Goal: Find specific page/section: Find specific page/section

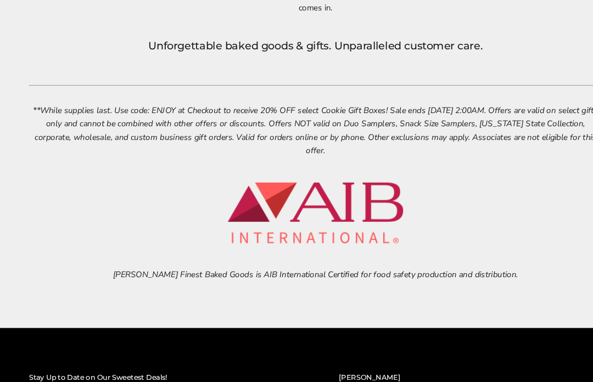
scroll to position [3731, 0]
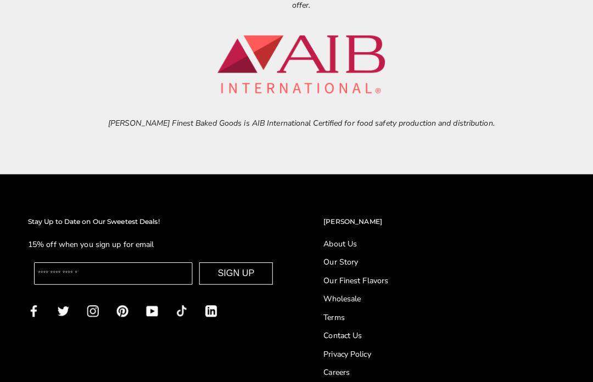
scroll to position [3860, 0]
click at [352, 326] on link "Contact Us" at bounding box center [441, 331] width 247 height 12
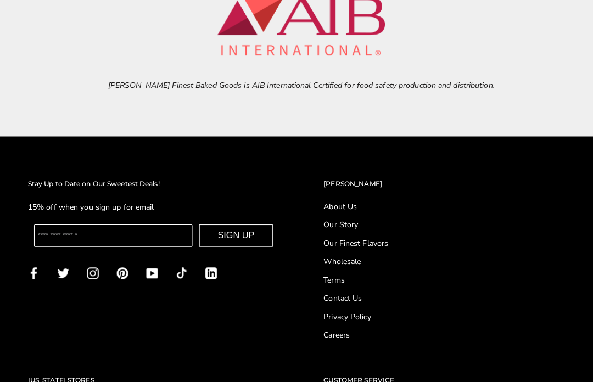
click at [349, 182] on h2 "[PERSON_NAME]" at bounding box center [441, 187] width 247 height 11
click at [347, 182] on h2 "[PERSON_NAME]" at bounding box center [441, 187] width 247 height 11
click at [348, 182] on h2 "[PERSON_NAME]" at bounding box center [441, 187] width 247 height 11
click at [345, 182] on h2 "[PERSON_NAME]" at bounding box center [441, 187] width 247 height 11
click at [343, 204] on link "About Us" at bounding box center [441, 210] width 247 height 12
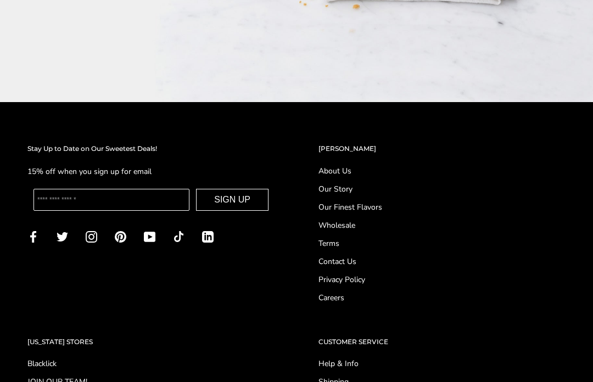
scroll to position [1282, 0]
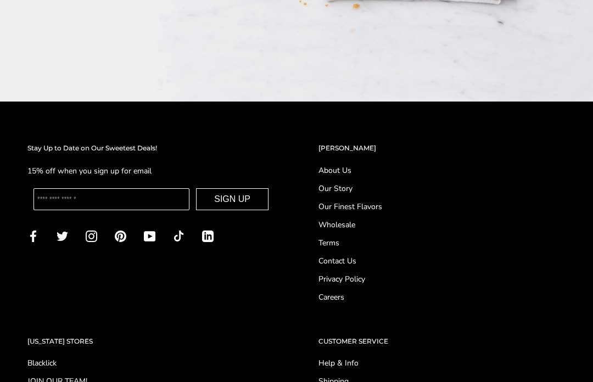
click at [67, 336] on div "OHIO STORES Blacklick JOIN OUR TEAM!" at bounding box center [150, 380] width 291 height 88
click at [74, 336] on h2 "[US_STATE] STORES" at bounding box center [150, 341] width 247 height 11
click at [76, 336] on h2 "[US_STATE] STORES" at bounding box center [150, 341] width 247 height 11
click at [70, 336] on div "OHIO STORES Blacklick JOIN OUR TEAM!" at bounding box center [150, 380] width 291 height 88
click at [65, 336] on h2 "[US_STATE] STORES" at bounding box center [150, 341] width 247 height 11
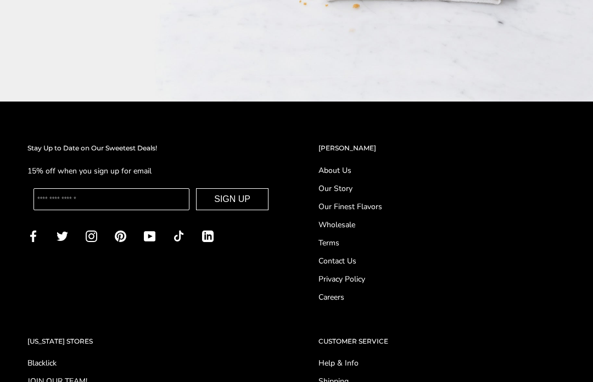
click at [45, 336] on h2 "[US_STATE] STORES" at bounding box center [150, 341] width 247 height 11
click at [44, 336] on h2 "[US_STATE] STORES" at bounding box center [150, 341] width 247 height 11
click at [53, 357] on link "Blacklick" at bounding box center [150, 363] width 247 height 12
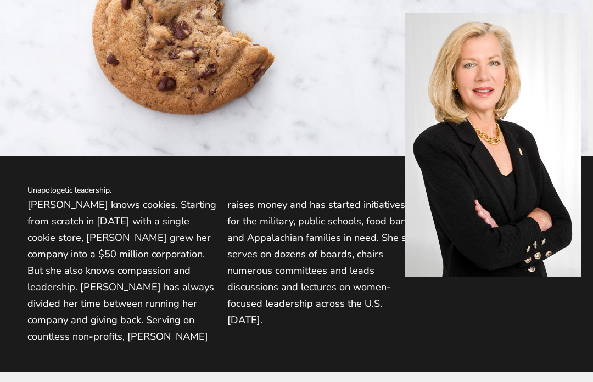
scroll to position [282, 0]
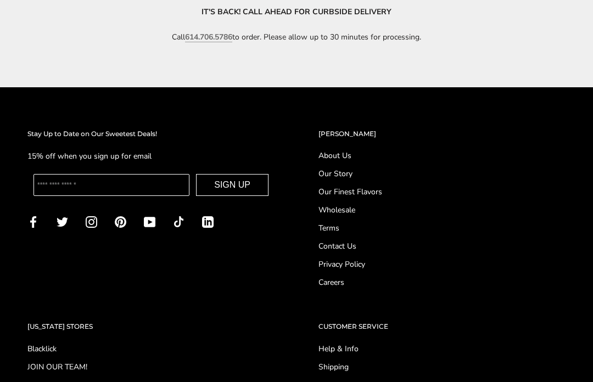
scroll to position [724, 0]
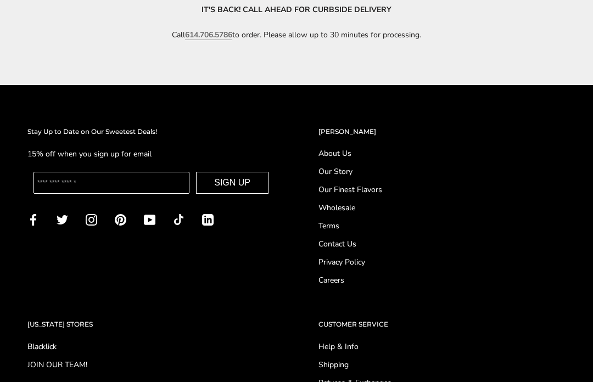
click at [65, 319] on h2 "[US_STATE] STORES" at bounding box center [150, 324] width 247 height 11
click at [64, 323] on h2 "[US_STATE] STORES" at bounding box center [150, 324] width 247 height 11
click at [53, 321] on h2 "[US_STATE] STORES" at bounding box center [150, 324] width 247 height 11
click at [42, 324] on h2 "[US_STATE] STORES" at bounding box center [150, 324] width 247 height 11
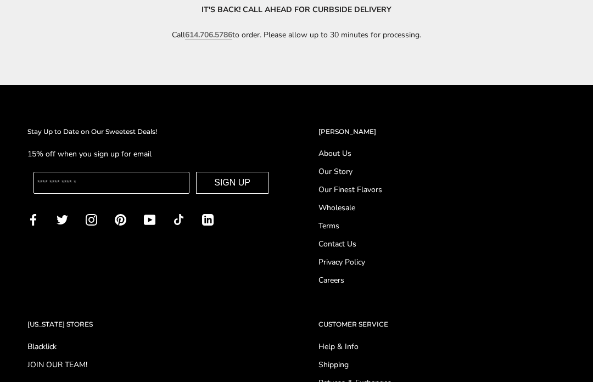
click at [42, 324] on h2 "[US_STATE] STORES" at bounding box center [150, 324] width 247 height 11
click at [44, 319] on h2 "[US_STATE] STORES" at bounding box center [150, 324] width 247 height 11
click at [60, 325] on h2 "[US_STATE] STORES" at bounding box center [150, 324] width 247 height 11
click at [73, 320] on h2 "[US_STATE] STORES" at bounding box center [150, 324] width 247 height 11
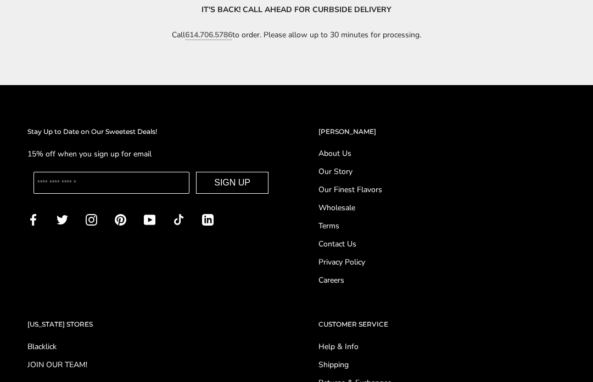
click at [68, 341] on link "Blacklick" at bounding box center [150, 347] width 247 height 12
